Goal: Information Seeking & Learning: Learn about a topic

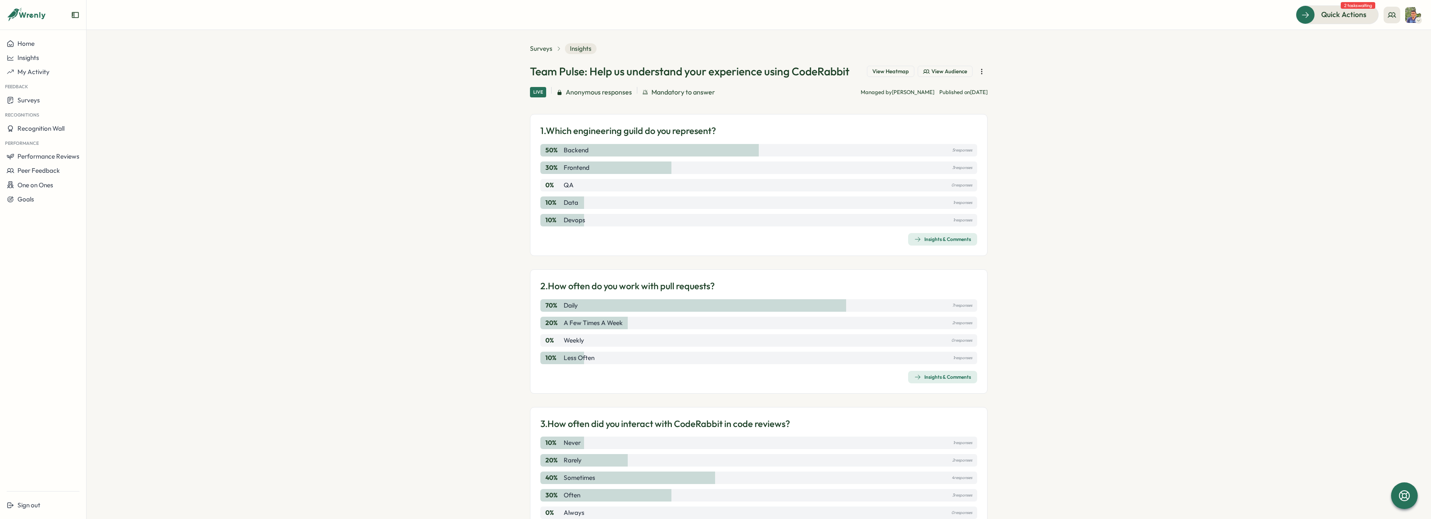
scroll to position [9, 0]
click at [1086, 206] on section "Surveys Insights Team Pulse: Help us understand your experience using CodeRabbi…" at bounding box center [759, 274] width 1345 height 489
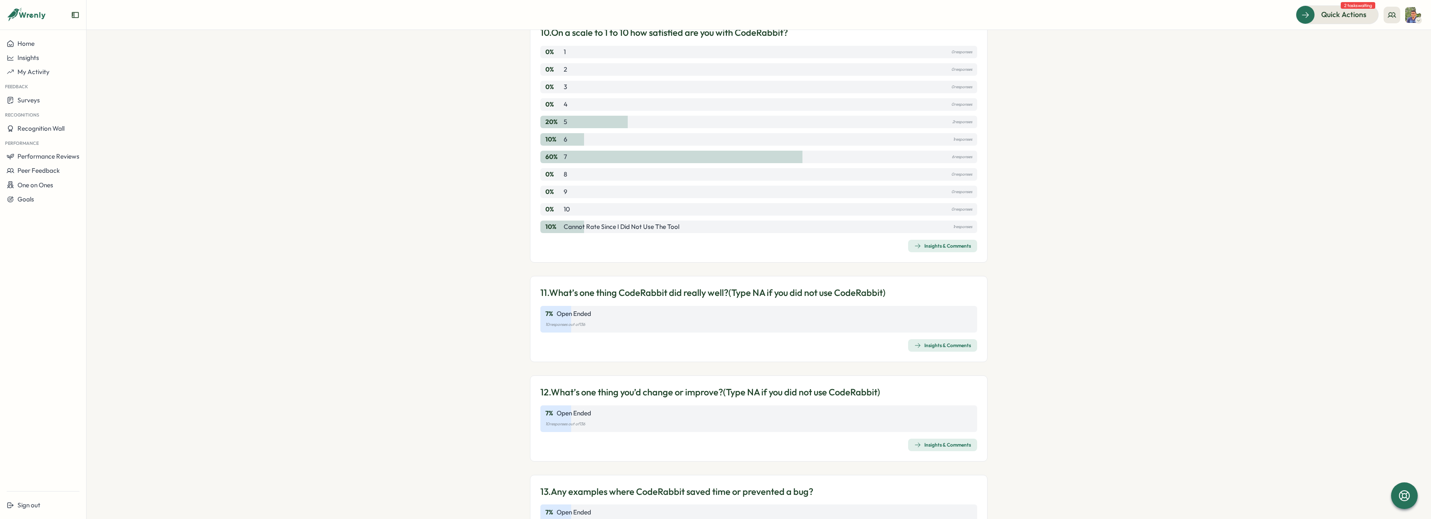
scroll to position [1632, 0]
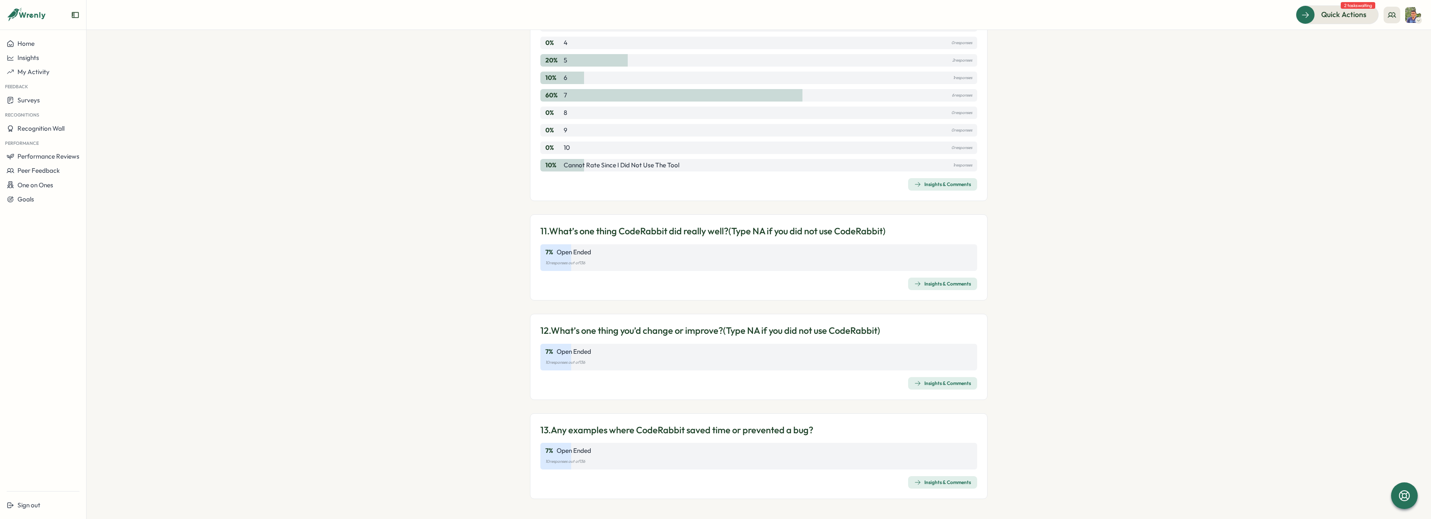
click at [952, 287] on span "Insights & Comments" at bounding box center [942, 284] width 57 height 12
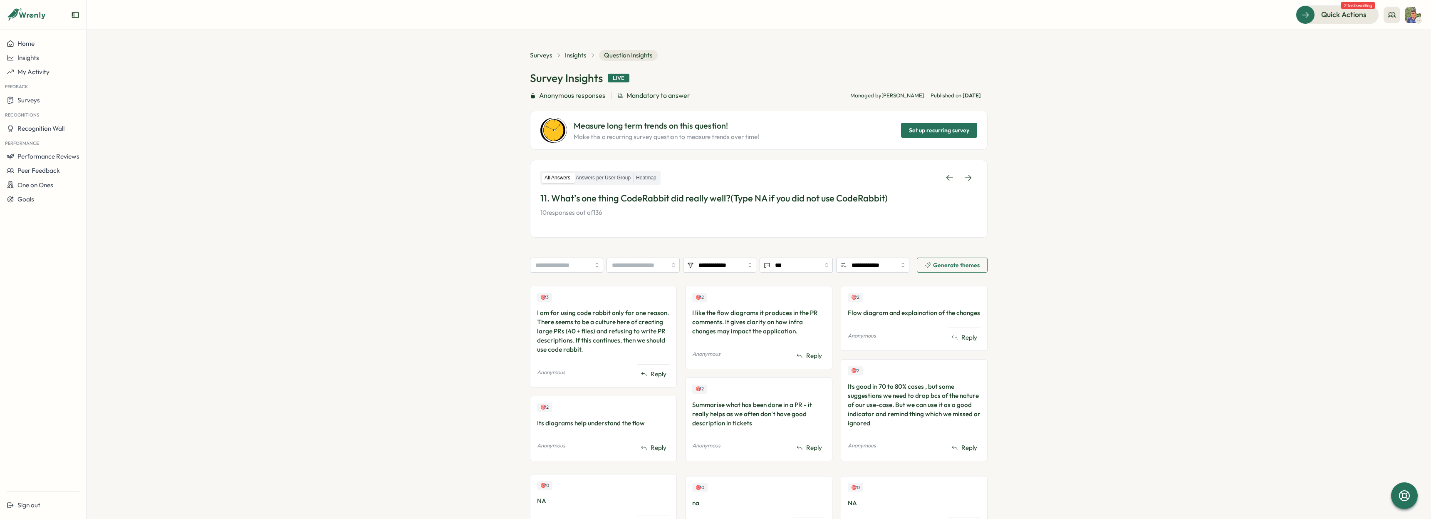
scroll to position [117, 0]
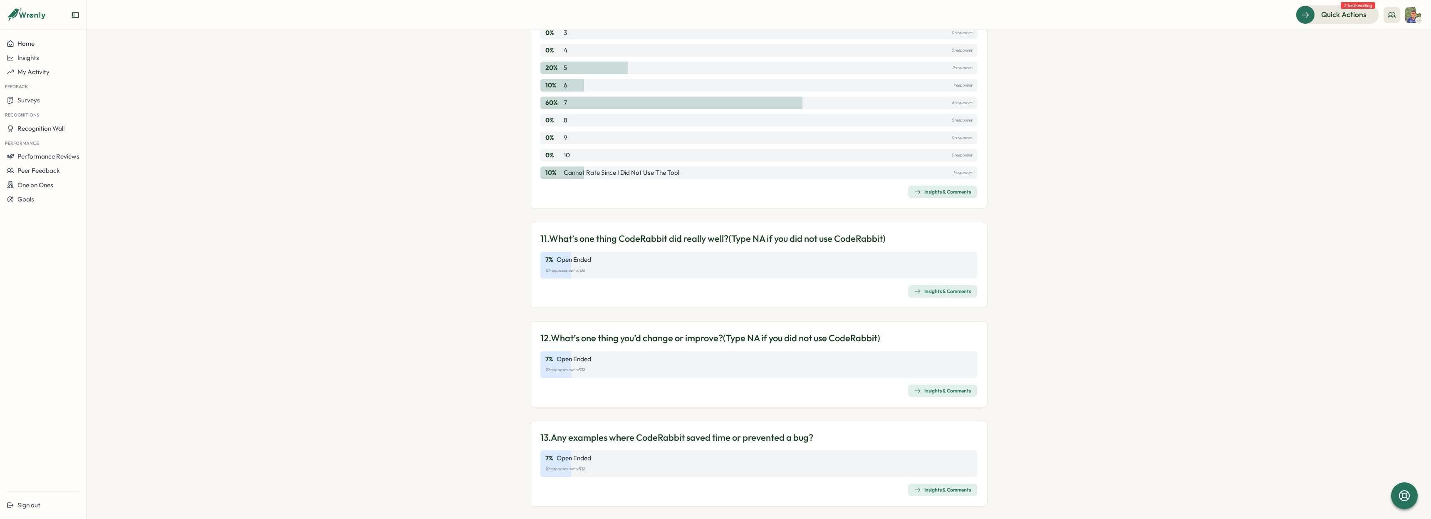
scroll to position [1632, 0]
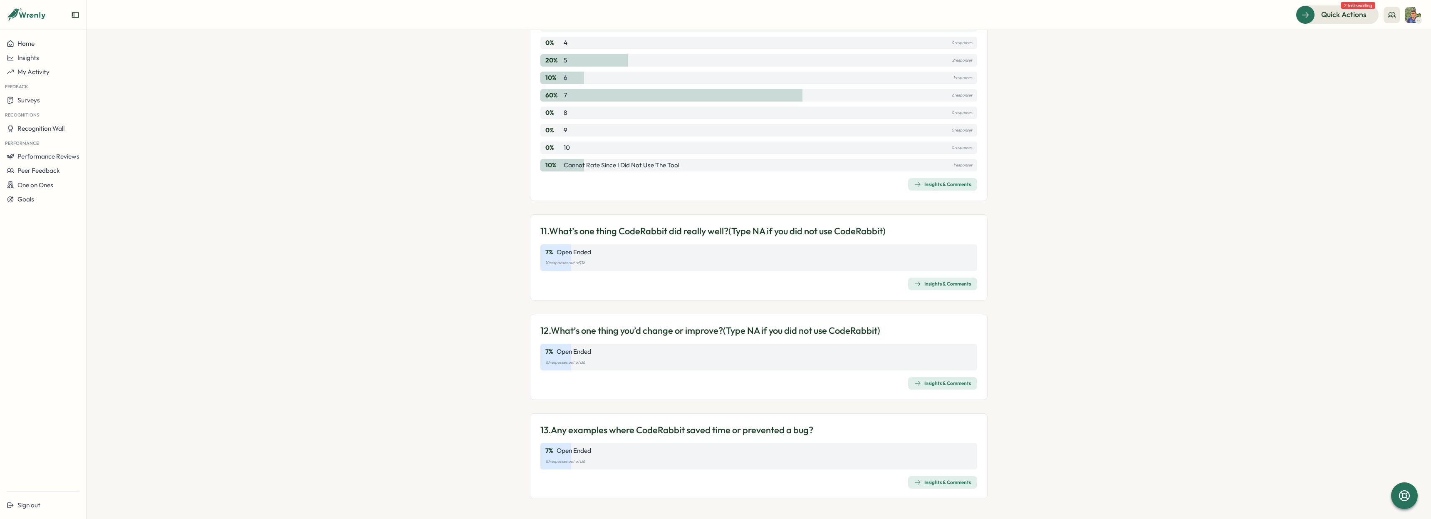
click at [935, 484] on div "Insights & Comments" at bounding box center [942, 482] width 57 height 7
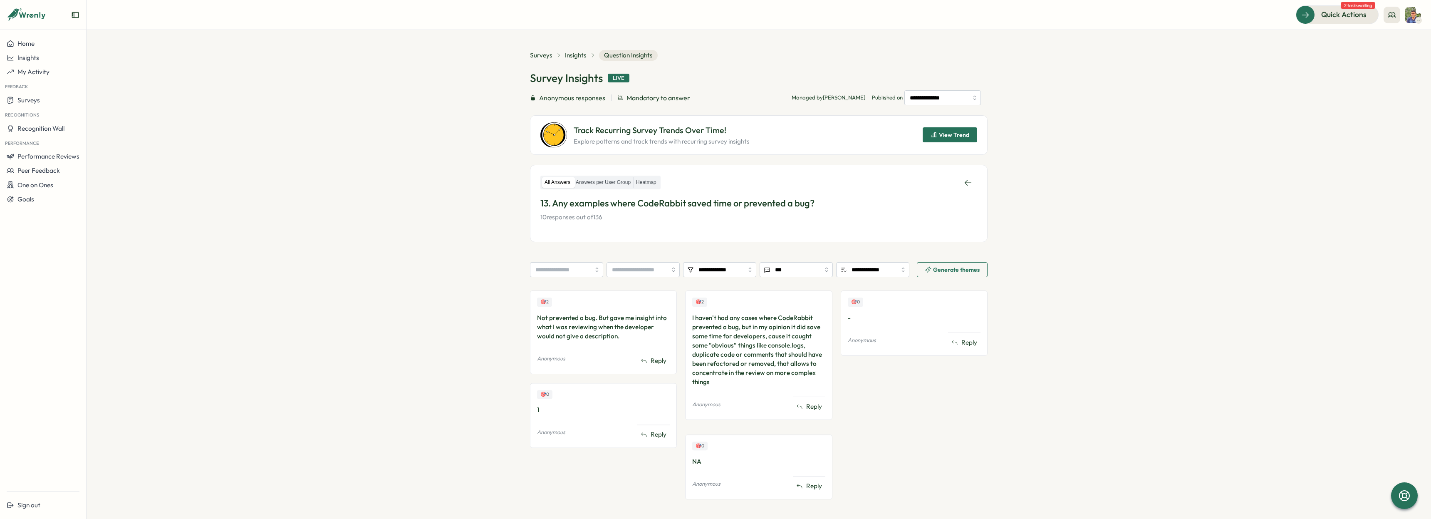
scroll to position [2, 0]
click at [1049, 397] on section "**********" at bounding box center [759, 274] width 1345 height 489
